Goal: Check status: Check status

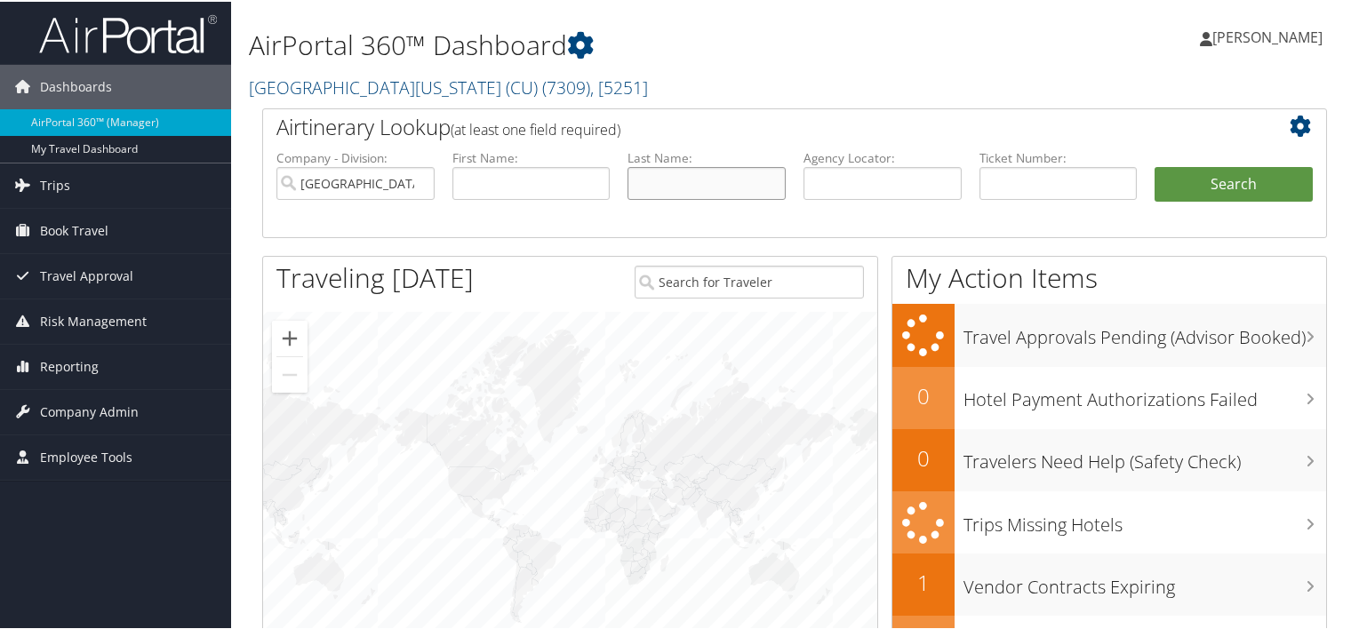
click at [718, 166] on input "text" at bounding box center [707, 181] width 158 height 33
type input "koppock"
click at [1155, 165] on button "Search" at bounding box center [1234, 183] width 158 height 36
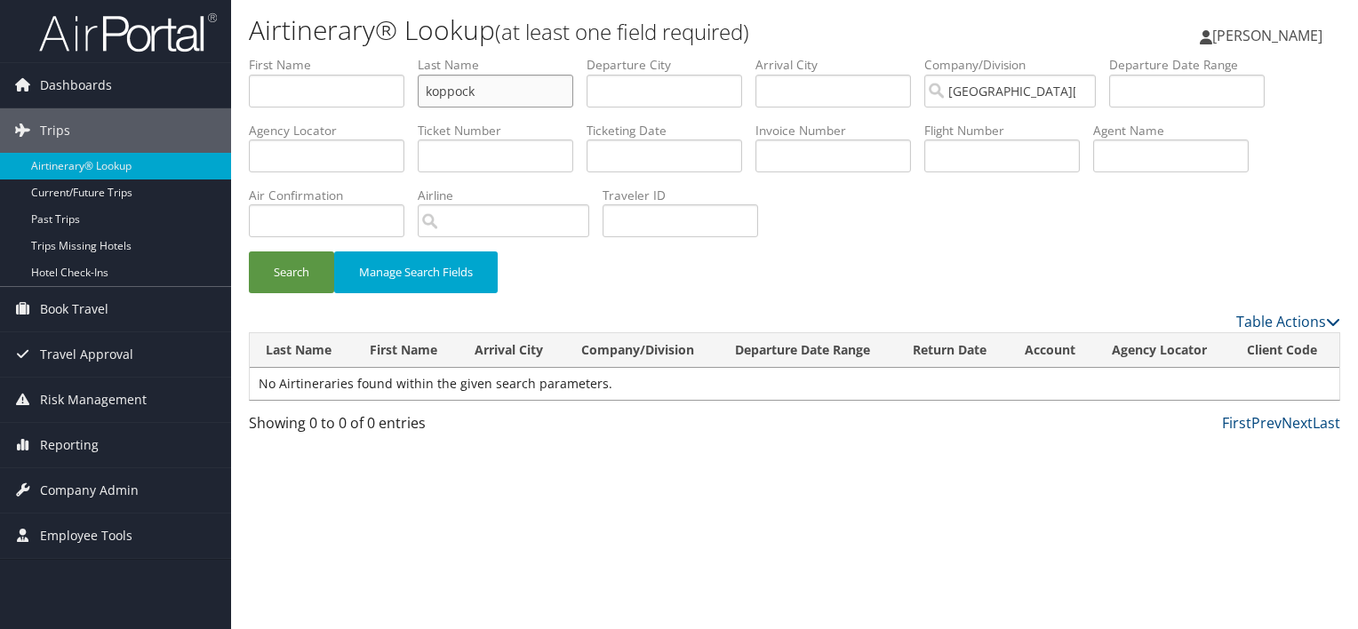
drag, startPoint x: 556, startPoint y: 100, endPoint x: 279, endPoint y: 137, distance: 279.0
click at [279, 56] on ul "First Name Last Name koppock Departure City Arrival City Company/Division [GEOG…" at bounding box center [795, 56] width 1092 height 0
click at [457, 153] on input "text" at bounding box center [496, 156] width 156 height 33
click at [507, 160] on input "89800" at bounding box center [496, 156] width 156 height 33
click at [516, 160] on input "8980089713" at bounding box center [496, 156] width 156 height 33
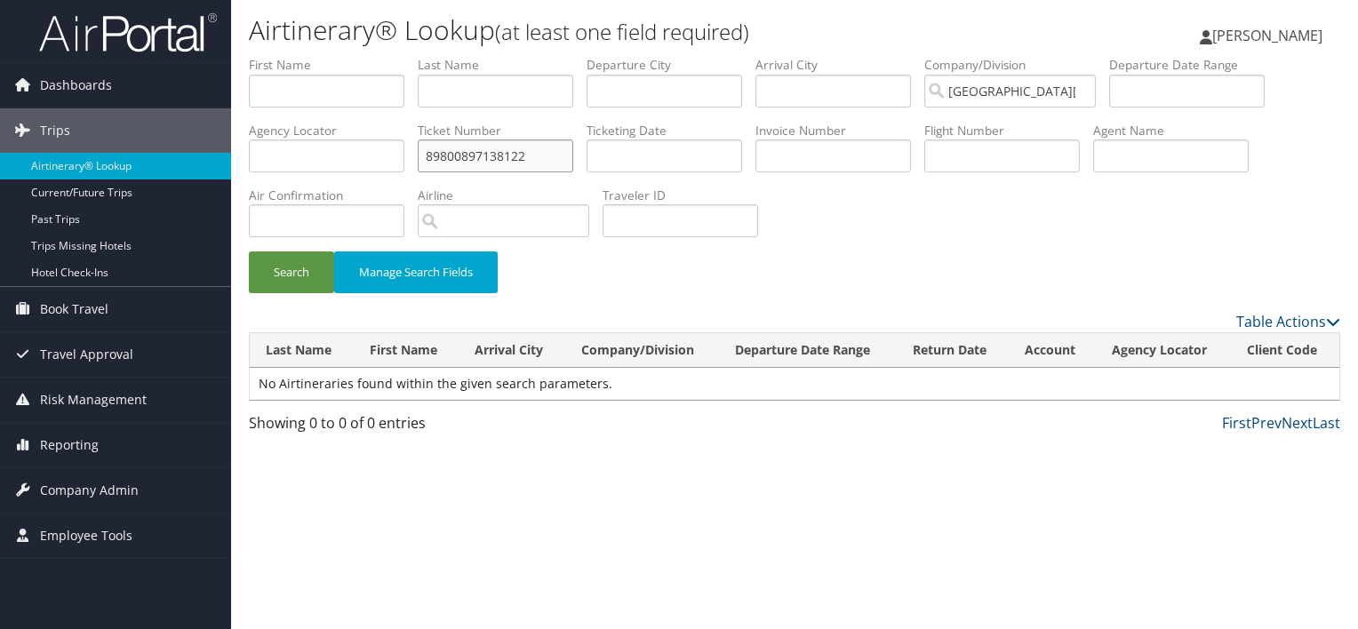
click at [249, 252] on button "Search" at bounding box center [291, 273] width 85 height 42
click at [505, 153] on input "89800897138122" at bounding box center [496, 156] width 156 height 33
click at [508, 150] on input "89800897138122" at bounding box center [496, 156] width 156 height 33
click at [511, 155] on input "00673" at bounding box center [496, 156] width 156 height 33
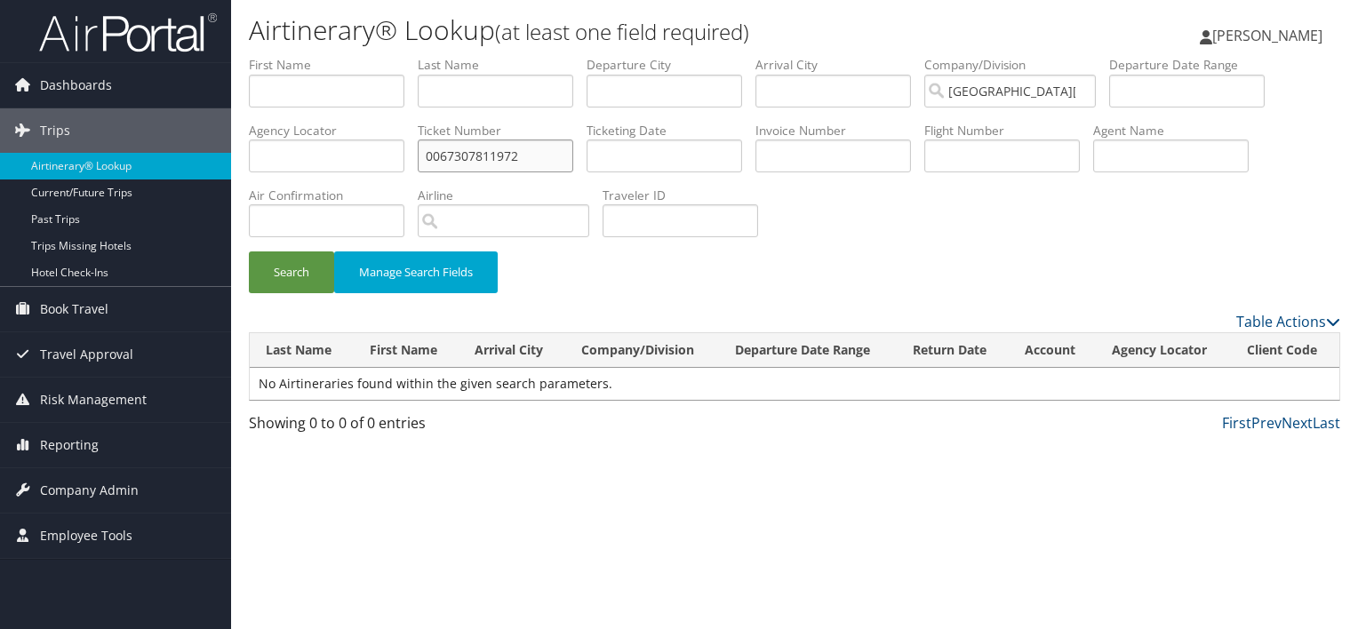
type input "0067307811972"
click at [249, 252] on button "Search" at bounding box center [291, 273] width 85 height 42
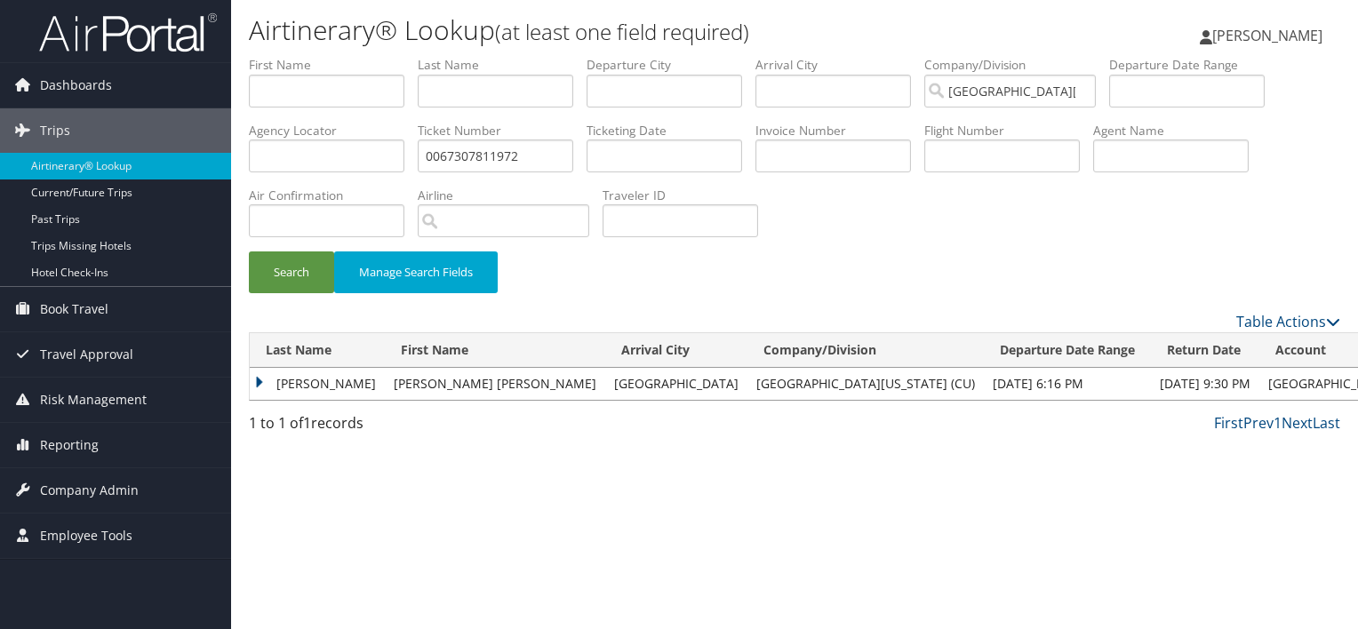
click at [298, 382] on td "COPPOCK" at bounding box center [317, 384] width 135 height 32
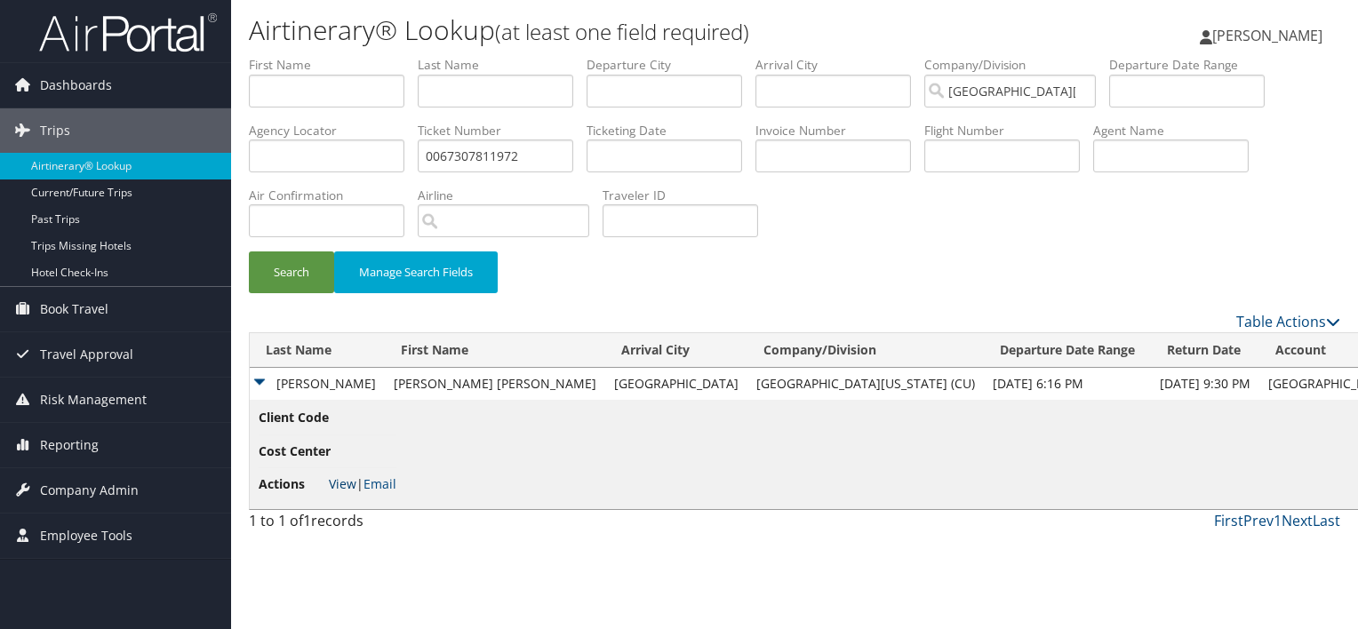
click at [339, 487] on link "View" at bounding box center [343, 484] width 28 height 17
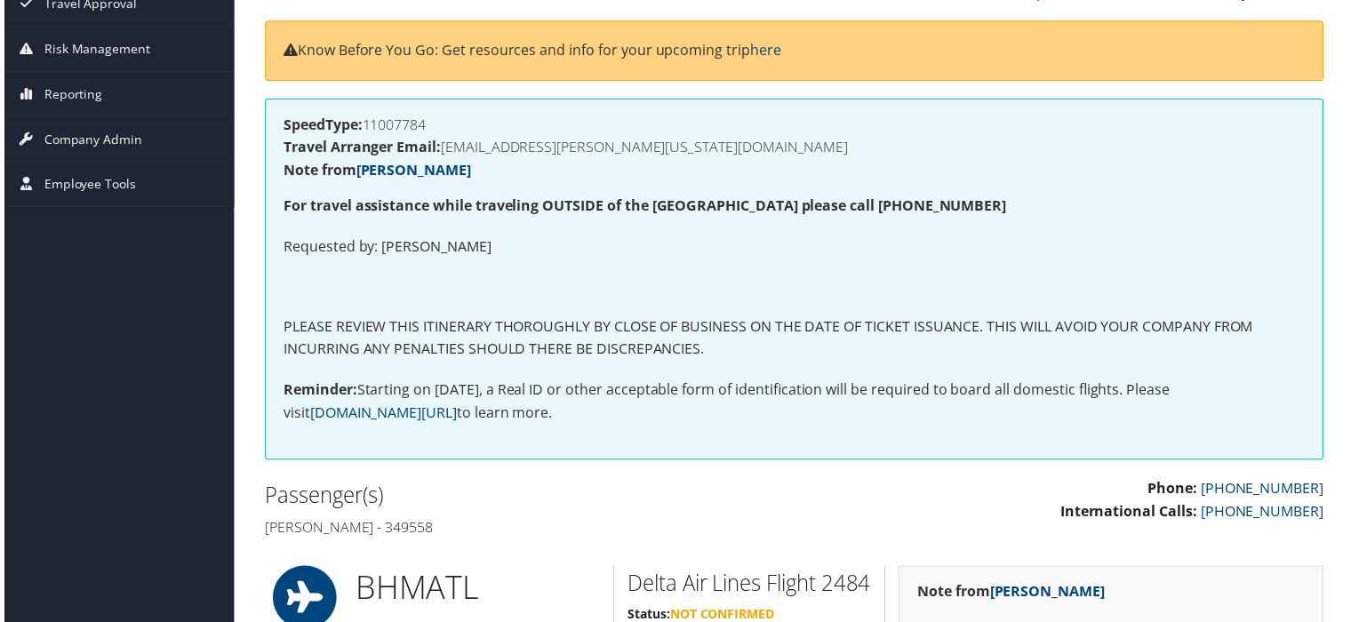
scroll to position [229, 0]
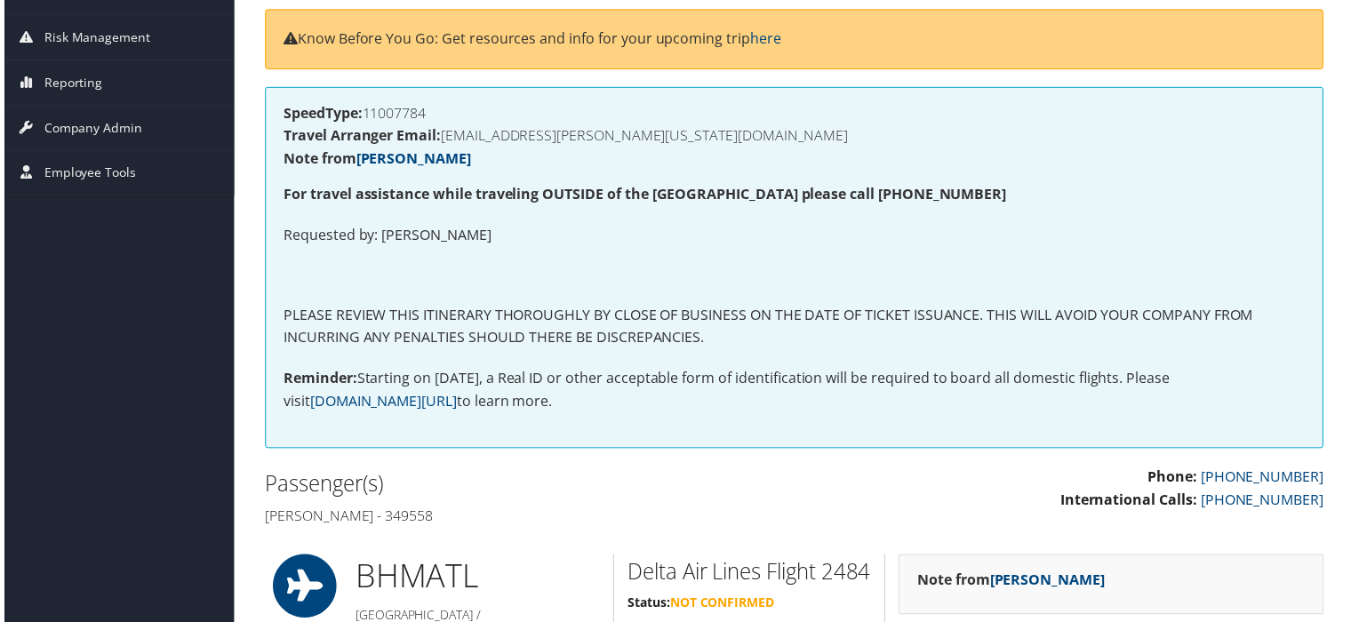
click at [444, 519] on h4 "Rachel ann Coppock - 349558" at bounding box center [521, 519] width 519 height 20
copy h4 "349558"
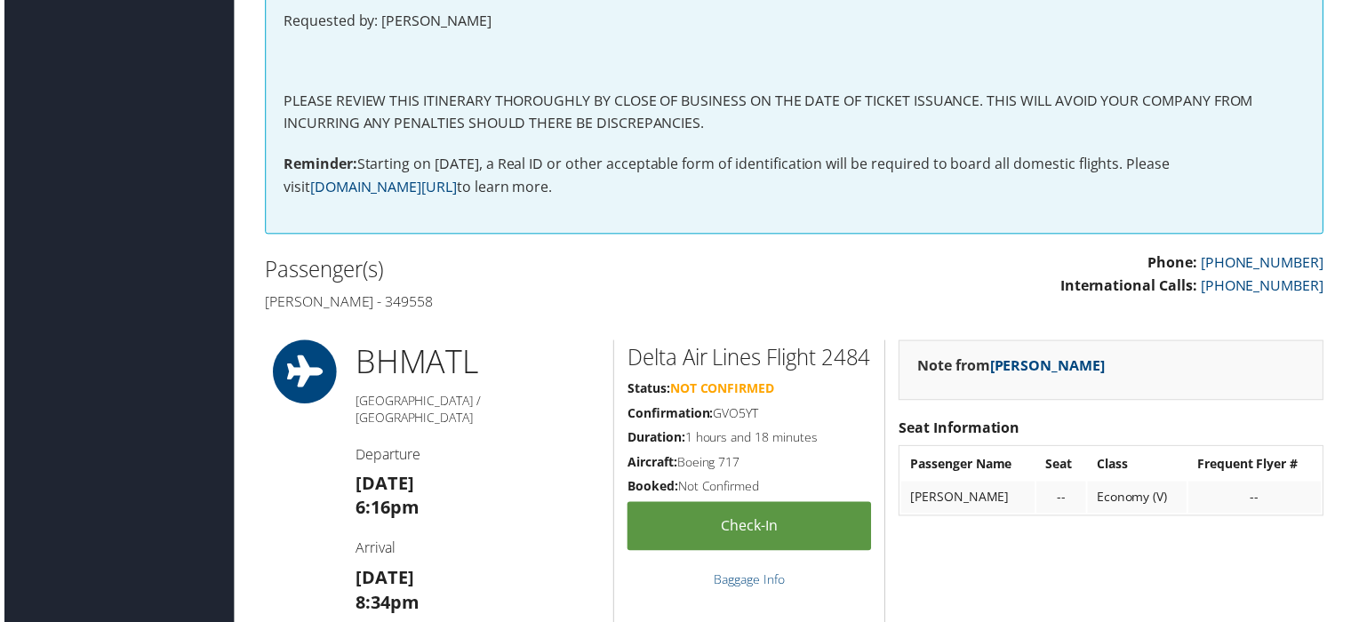
scroll to position [443, 0]
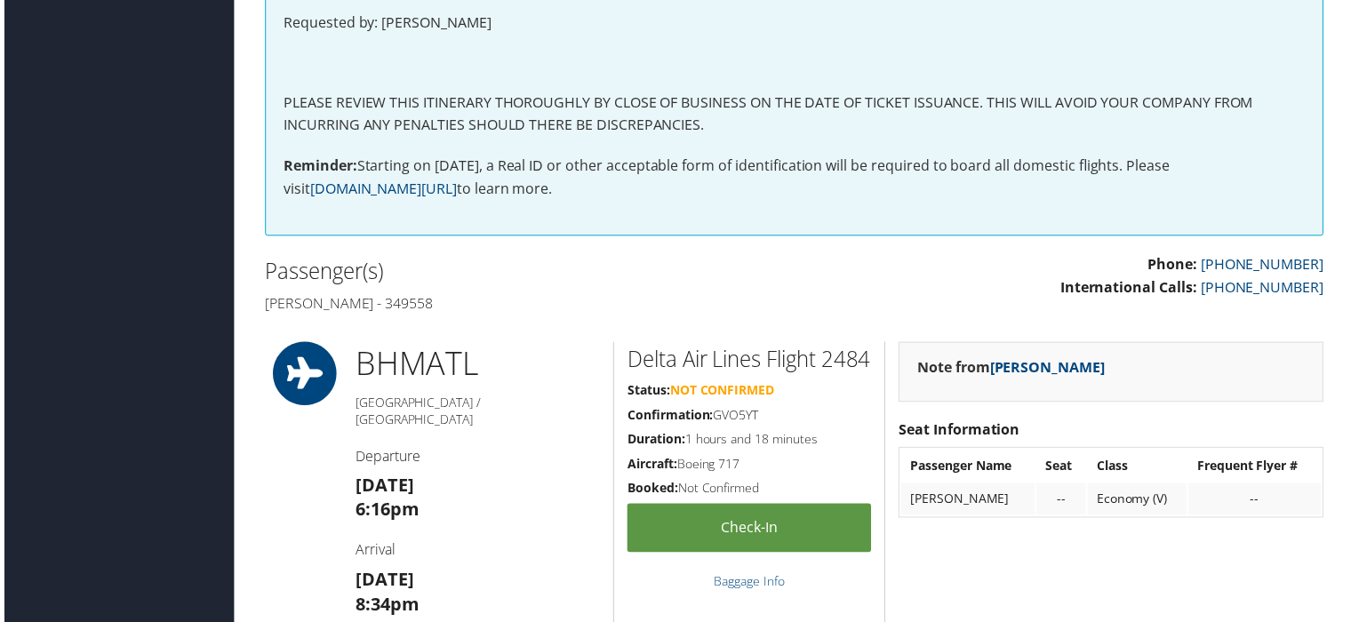
copy h4 "349558"
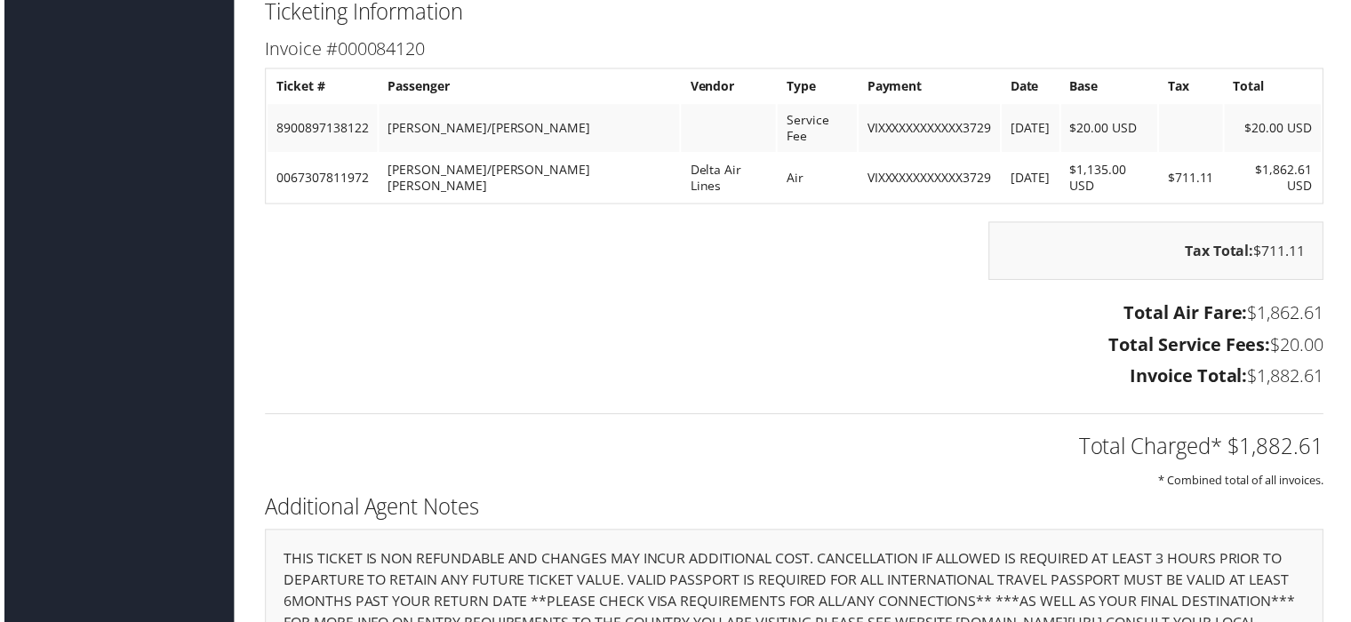
scroll to position [5254, 0]
drag, startPoint x: 454, startPoint y: 146, endPoint x: 398, endPoint y: 153, distance: 56.5
click at [398, 153] on td "COPPOCK/RACHEL ANN" at bounding box center [528, 177] width 302 height 48
copy td "[PERSON_NAME]"
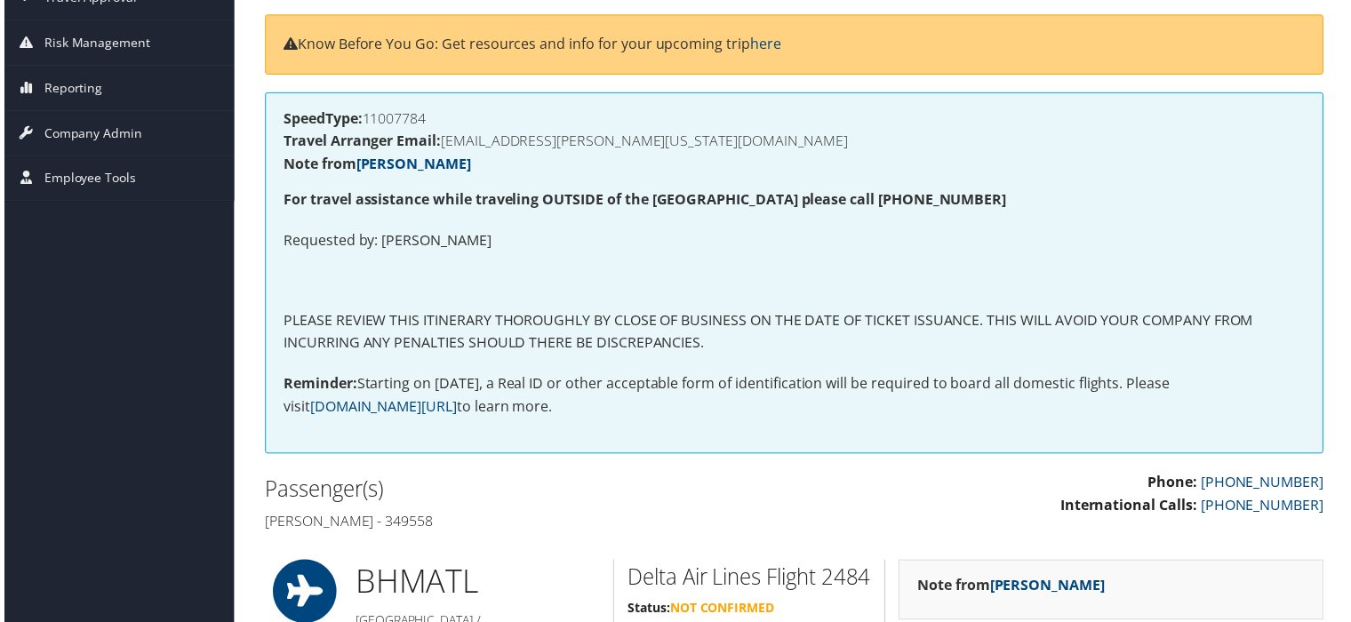
scroll to position [223, 0]
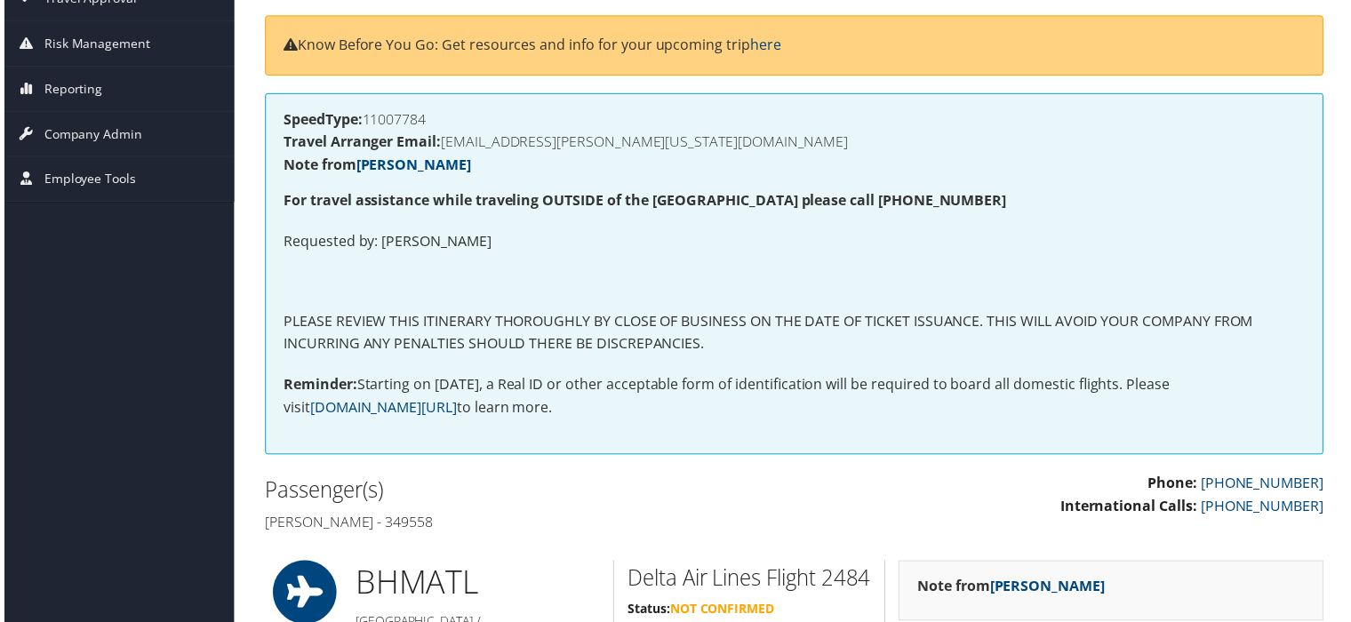
click at [448, 517] on h4 "Rachel ann Coppock - 349558" at bounding box center [521, 525] width 519 height 20
copy h4 "349558"
